Goal: Task Accomplishment & Management: Complete application form

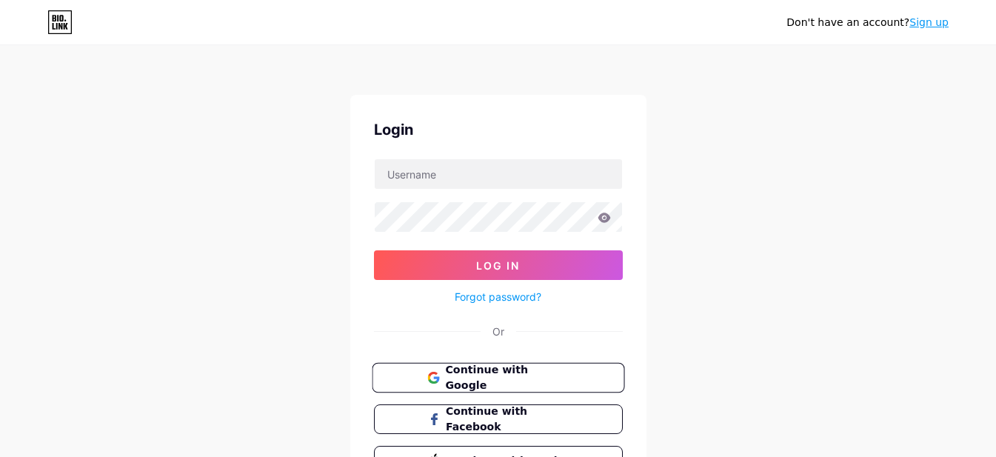
click at [487, 371] on span "Continue with Google" at bounding box center [507, 378] width 124 height 32
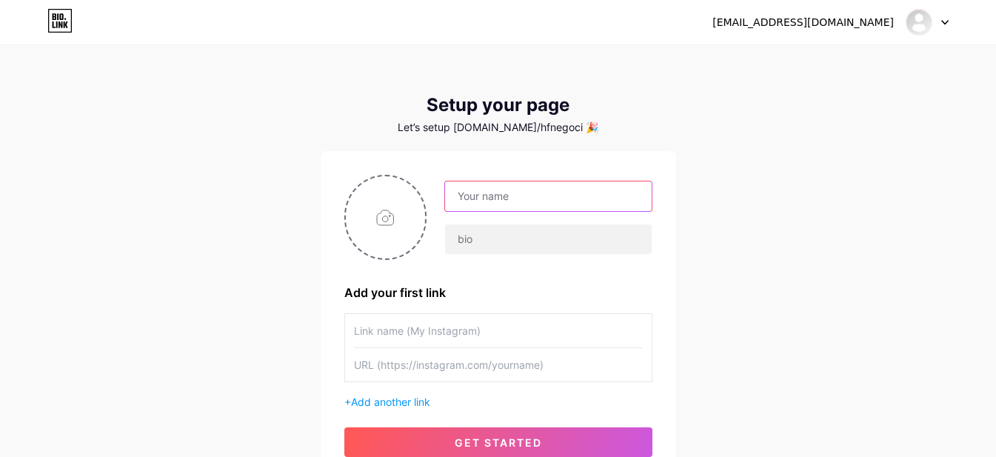
click at [538, 195] on input "text" at bounding box center [548, 196] width 206 height 30
click at [731, 193] on div "[EMAIL_ADDRESS][DOMAIN_NAME] Dashboard Logout Setup your page Let’s setup [DOMA…" at bounding box center [498, 264] width 996 height 528
click at [503, 198] on input "text" at bounding box center [548, 196] width 206 height 30
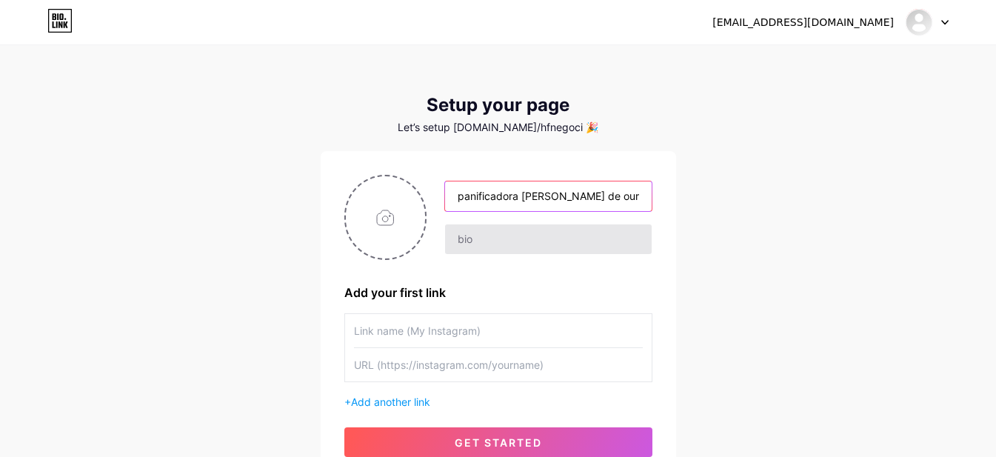
type input "panificadora [PERSON_NAME] de ouro"
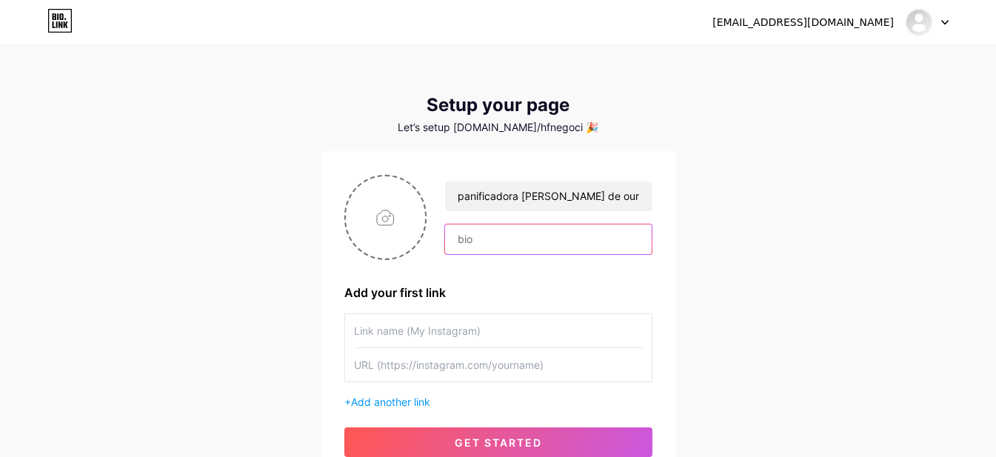
click at [506, 239] on input "text" at bounding box center [548, 239] width 206 height 30
click at [508, 284] on div "Add your first link" at bounding box center [498, 293] width 308 height 18
click at [381, 210] on input "file" at bounding box center [386, 217] width 80 height 82
type input "C:\fakepath\WhatsApp Image [DATE] 15.20.58 (1).jpeg"
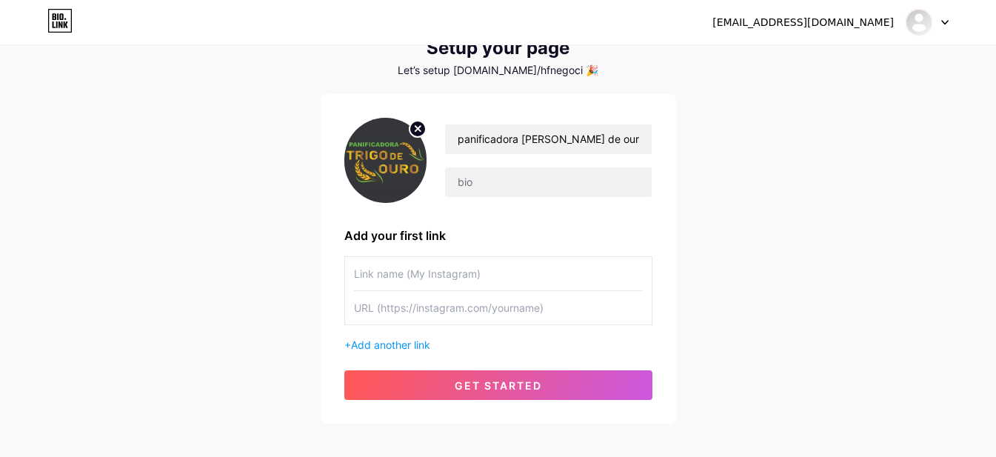
scroll to position [130, 0]
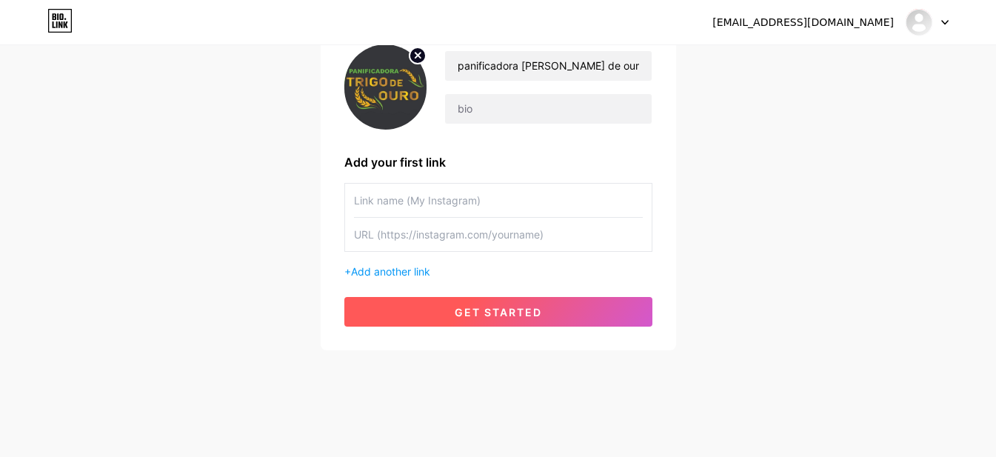
click at [509, 319] on button "get started" at bounding box center [498, 312] width 308 height 30
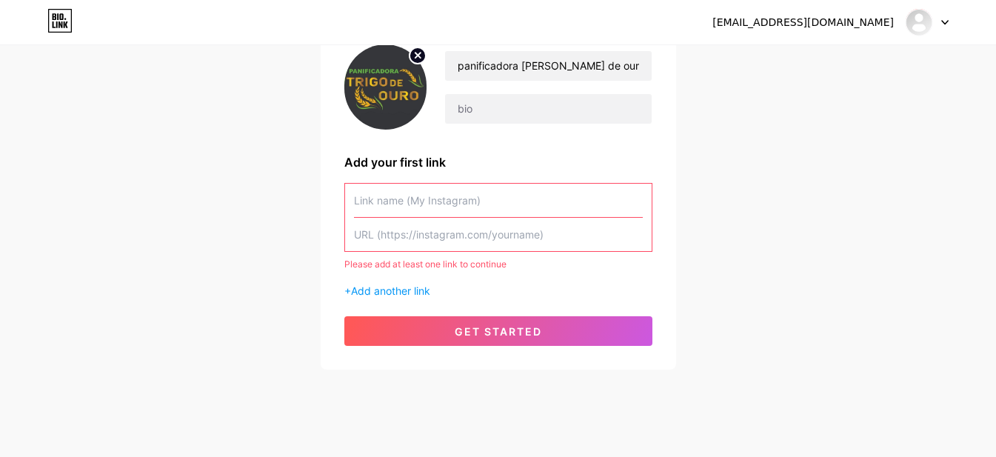
click at [805, 286] on div "[EMAIL_ADDRESS][DOMAIN_NAME] Dashboard Logout Setup your page Let’s setup [DOMA…" at bounding box center [498, 143] width 996 height 547
click at [492, 212] on input "text" at bounding box center [498, 200] width 289 height 33
click at [480, 245] on input "text" at bounding box center [498, 234] width 289 height 33
click at [762, 399] on div "[EMAIL_ADDRESS][DOMAIN_NAME] Painel Sair Configure sua página Vamos configurar …" at bounding box center [498, 143] width 996 height 547
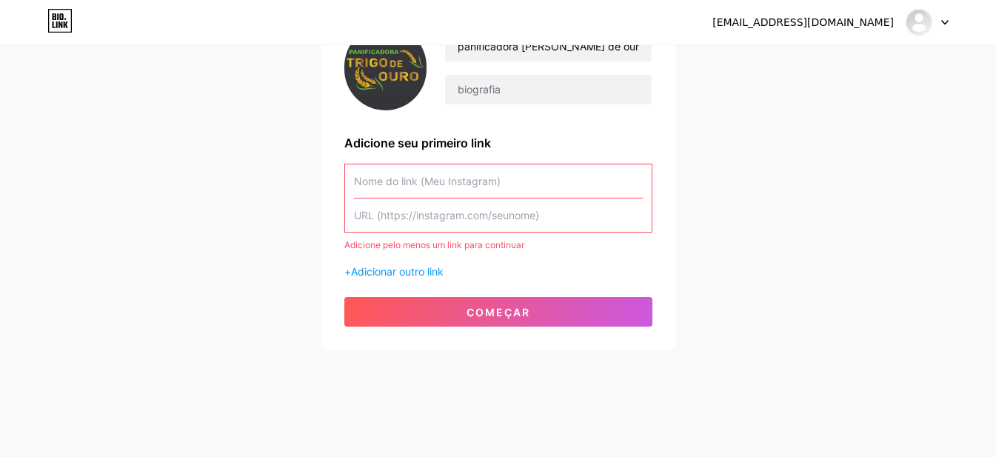
scroll to position [76, 0]
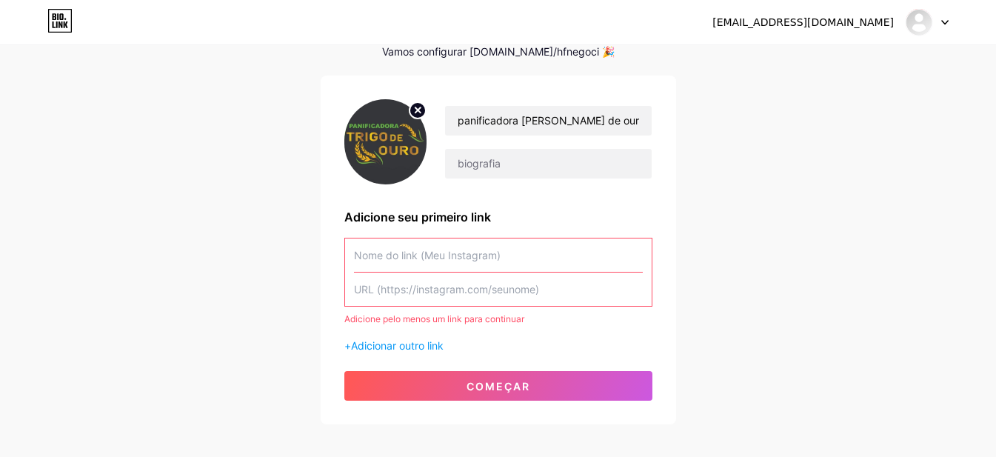
click at [945, 20] on icon at bounding box center [944, 22] width 7 height 5
click at [853, 107] on li "Sair" at bounding box center [856, 101] width 184 height 40
